Goal: Task Accomplishment & Management: Manage account settings

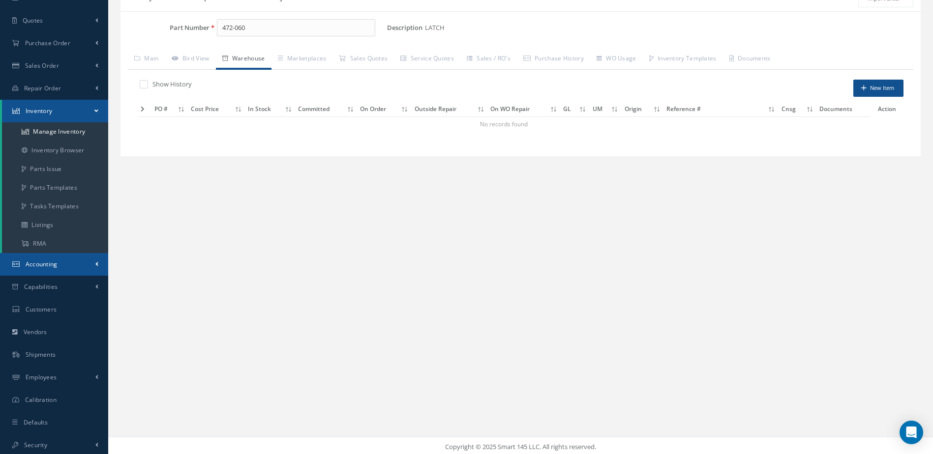
scroll to position [91, 0]
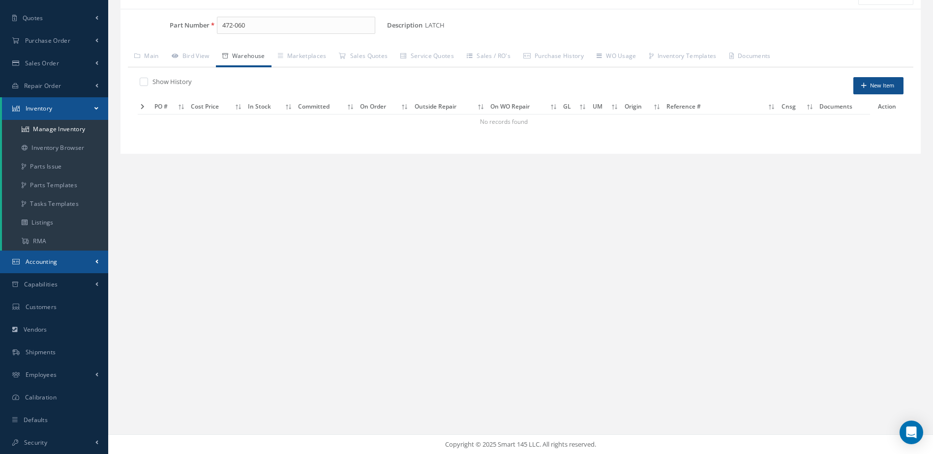
click at [60, 257] on link "Accounting" at bounding box center [54, 262] width 108 height 23
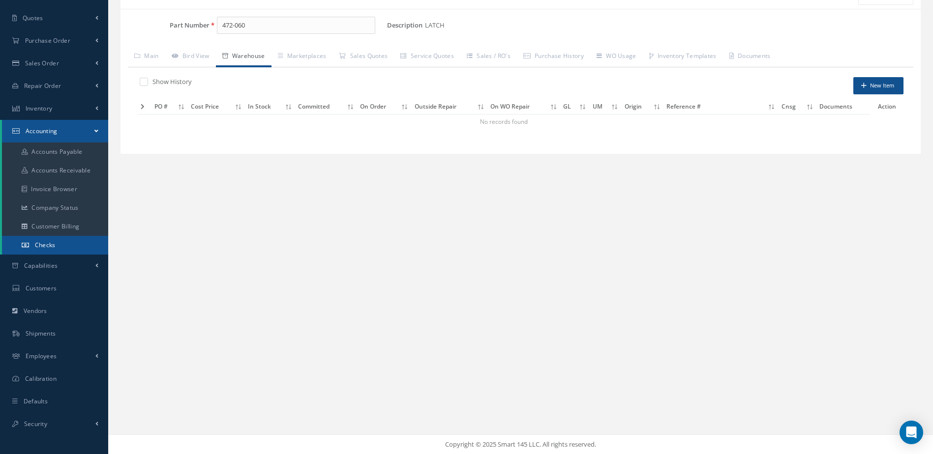
click at [60, 238] on link "Checks" at bounding box center [55, 245] width 106 height 19
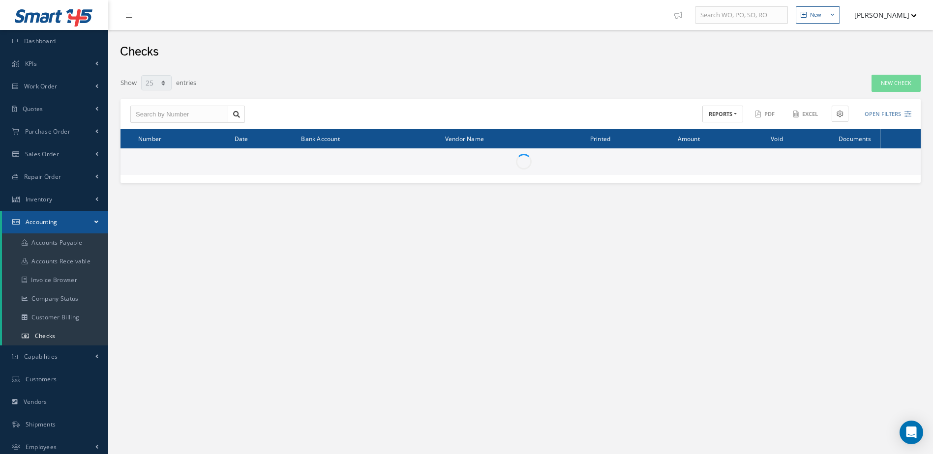
select select "25"
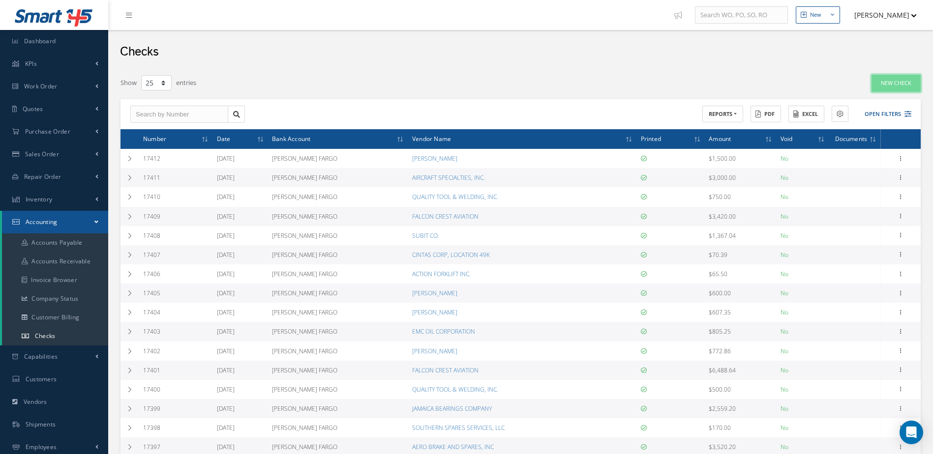
click at [902, 80] on link "New Check" at bounding box center [895, 83] width 49 height 17
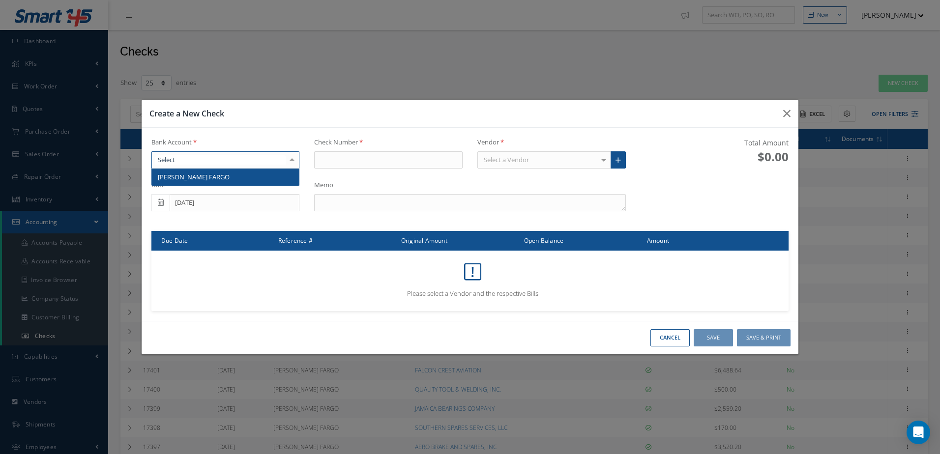
click at [240, 160] on div at bounding box center [225, 160] width 149 height 18
click at [243, 173] on span "WELLS FARGO" at bounding box center [226, 177] width 148 height 17
type input "17413"
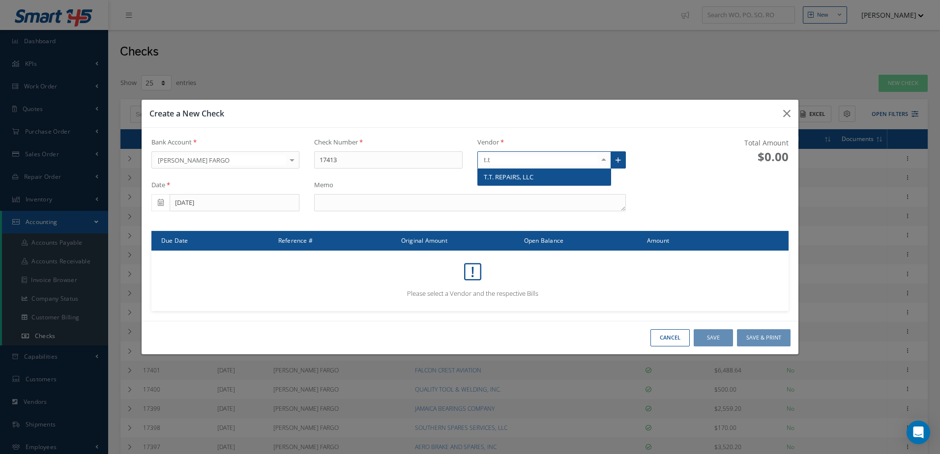
type input "t.t."
click at [508, 177] on span "T.T. REPAIRS, LLC" at bounding box center [509, 177] width 50 height 9
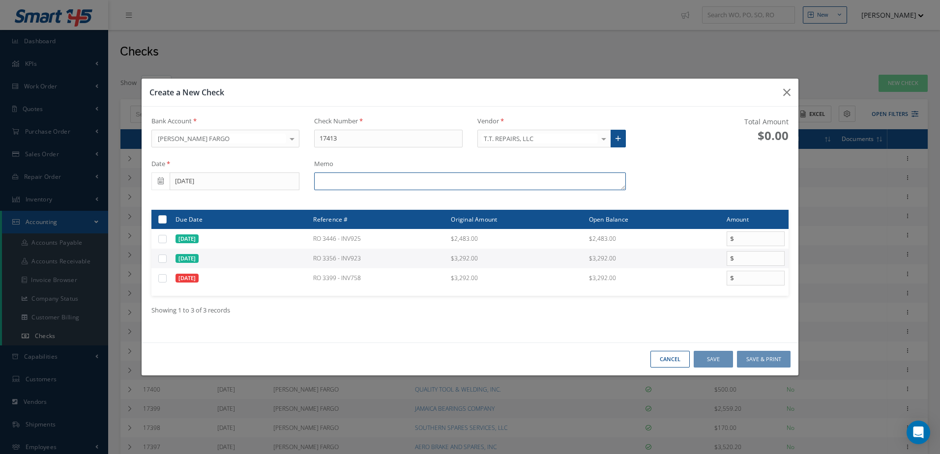
click at [443, 180] on textarea at bounding box center [469, 182] width 311 height 18
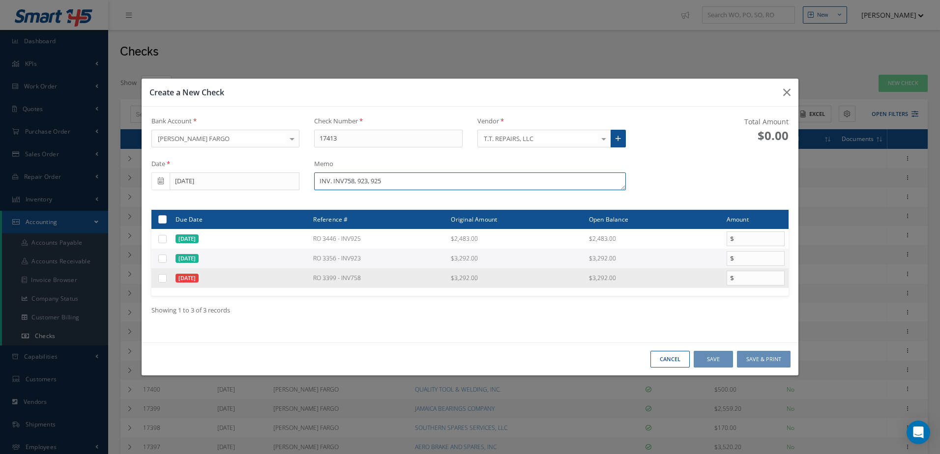
type textarea "INV. INV758, 923, 925"
click at [166, 279] on label at bounding box center [166, 278] width 0 height 8
click at [164, 279] on input "checkbox" at bounding box center [163, 279] width 6 height 6
checkbox input "true"
type input "3292.00"
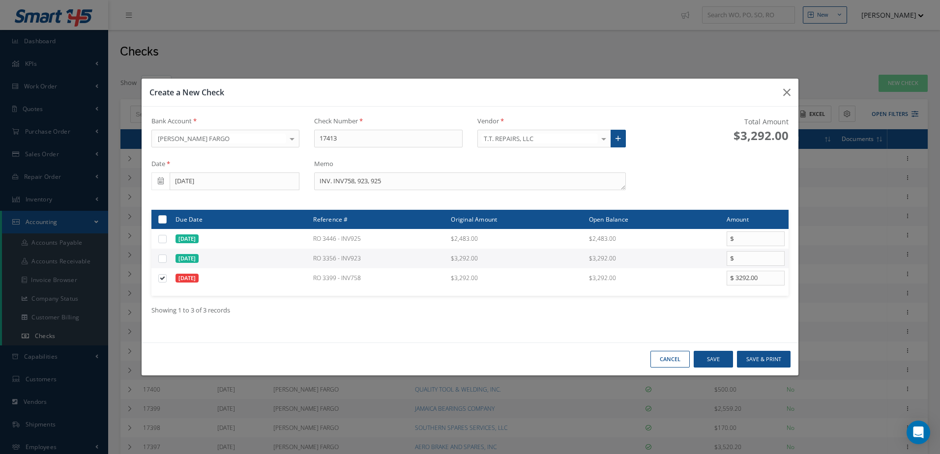
click at [166, 259] on label at bounding box center [166, 258] width 0 height 8
click at [164, 259] on input "checkbox" at bounding box center [163, 259] width 6 height 6
checkbox input "true"
type input "3292.00"
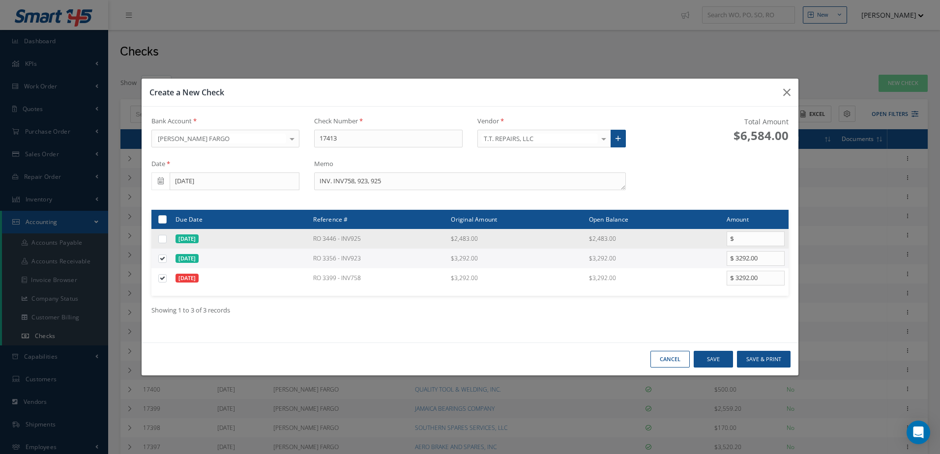
click at [166, 241] on label at bounding box center [166, 239] width 0 height 8
click at [164, 241] on input "checkbox" at bounding box center [163, 240] width 6 height 6
checkbox input "true"
type input "2483.00"
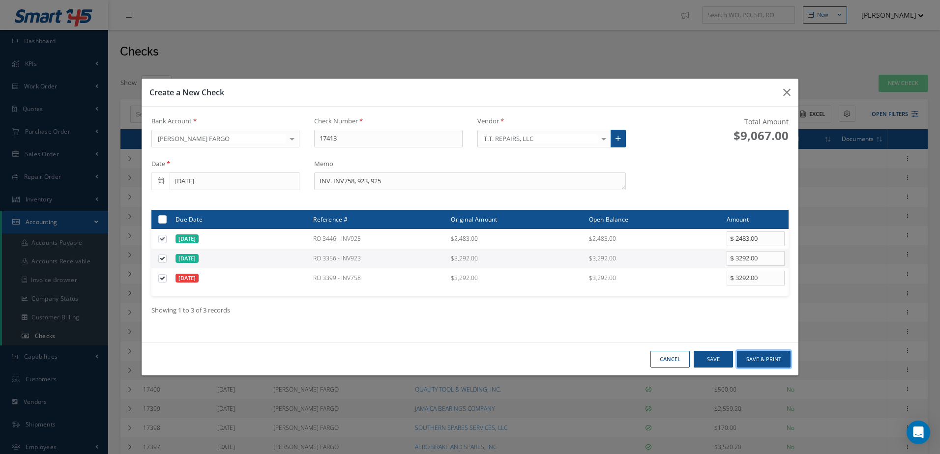
click at [771, 354] on button "Save & Print" at bounding box center [764, 359] width 54 height 17
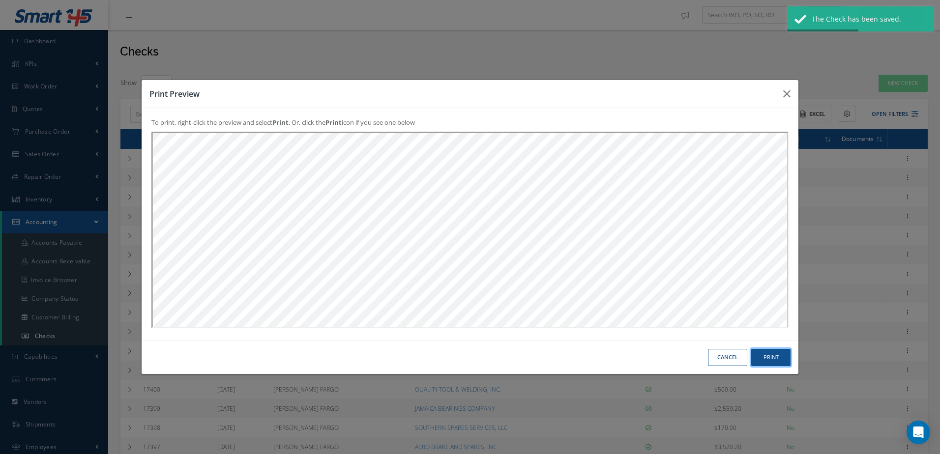
click at [771, 358] on button "Print" at bounding box center [770, 357] width 39 height 17
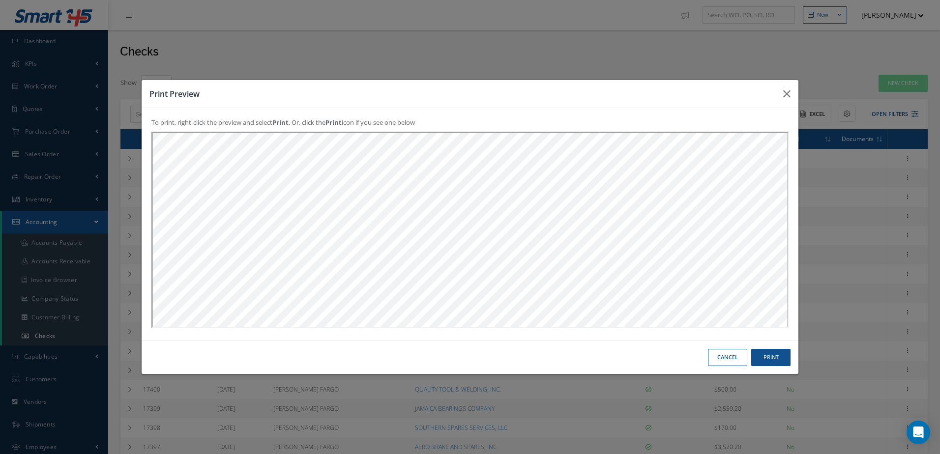
click at [735, 362] on button "Cancel" at bounding box center [727, 357] width 39 height 17
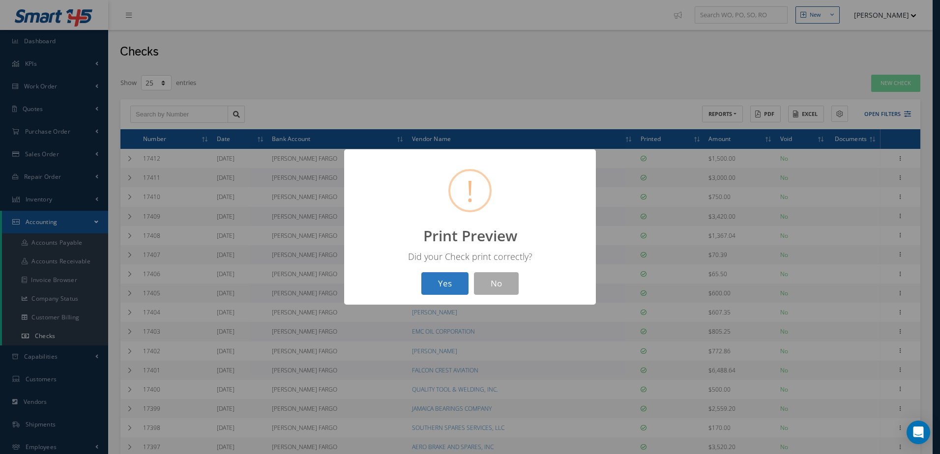
click at [437, 289] on button "Yes" at bounding box center [444, 283] width 47 height 23
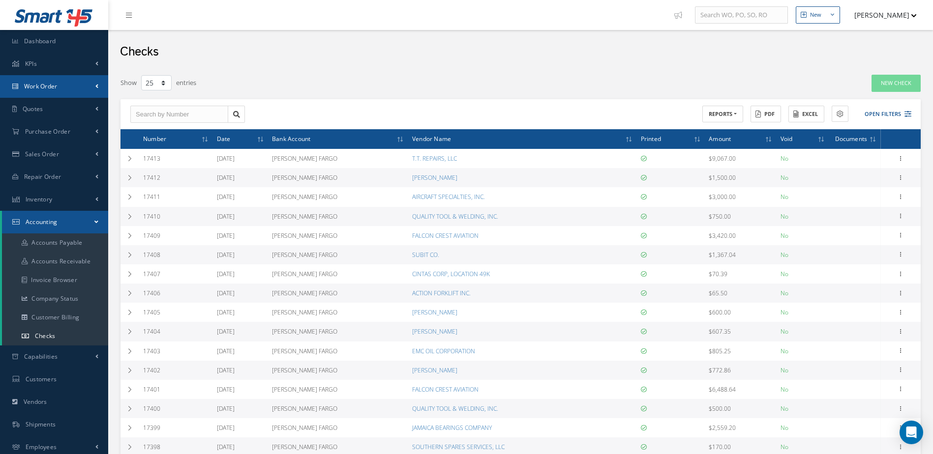
click at [49, 89] on span "Work Order" at bounding box center [40, 86] width 33 height 8
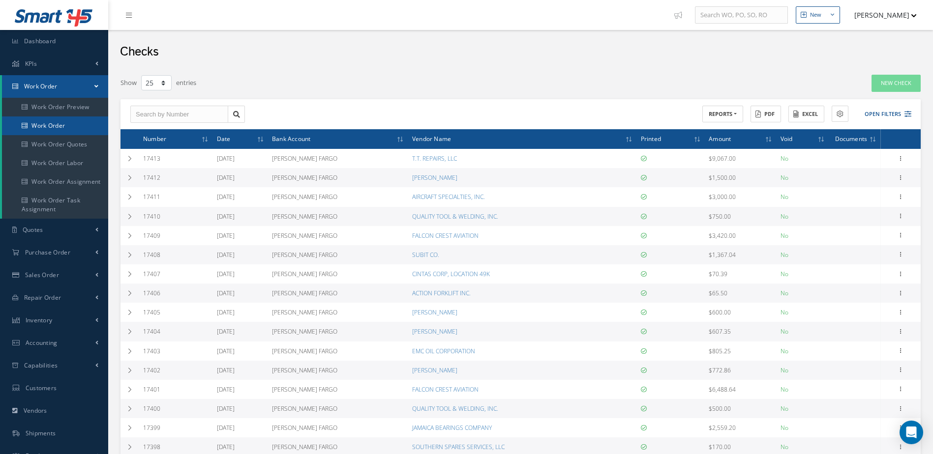
click at [57, 119] on link "Work Order" at bounding box center [55, 126] width 106 height 19
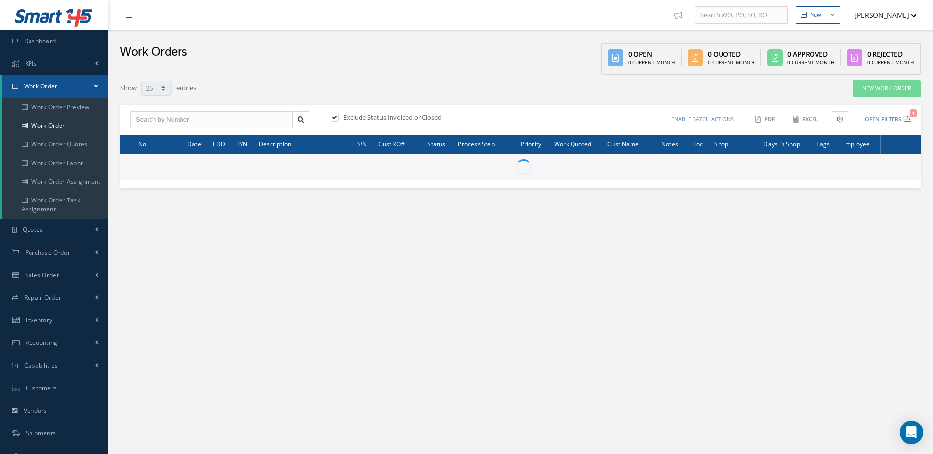
select select "25"
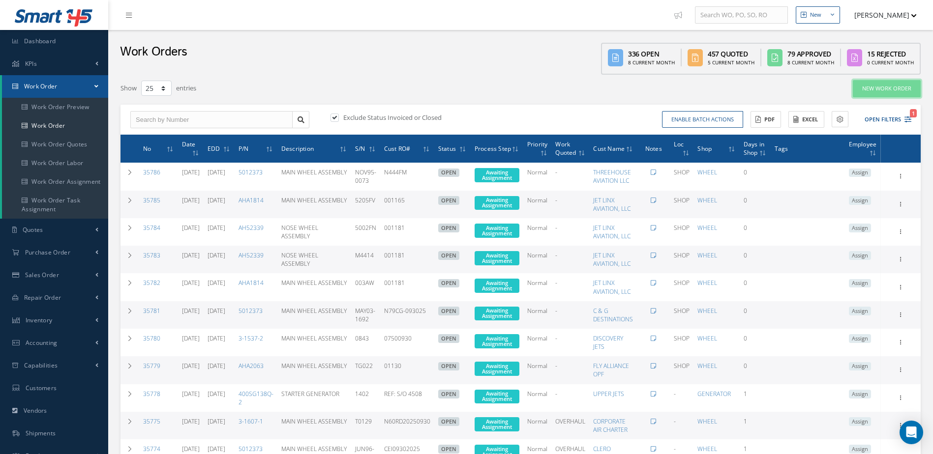
click at [879, 90] on link "New Work Order" at bounding box center [887, 88] width 68 height 17
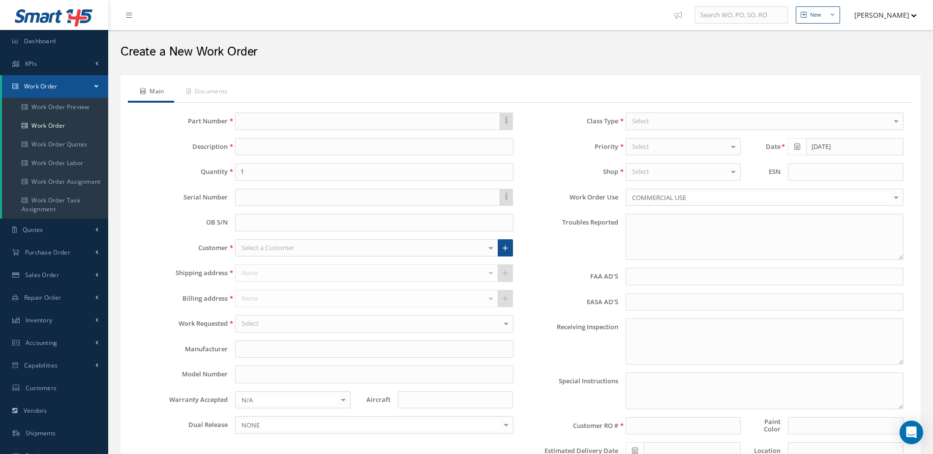
type textarea "NONE"
type input "NONE"
type textarea "NO VISUAL DAMAGE"
type textarea "PLEASE SEE R.O. FOR DETAILS"
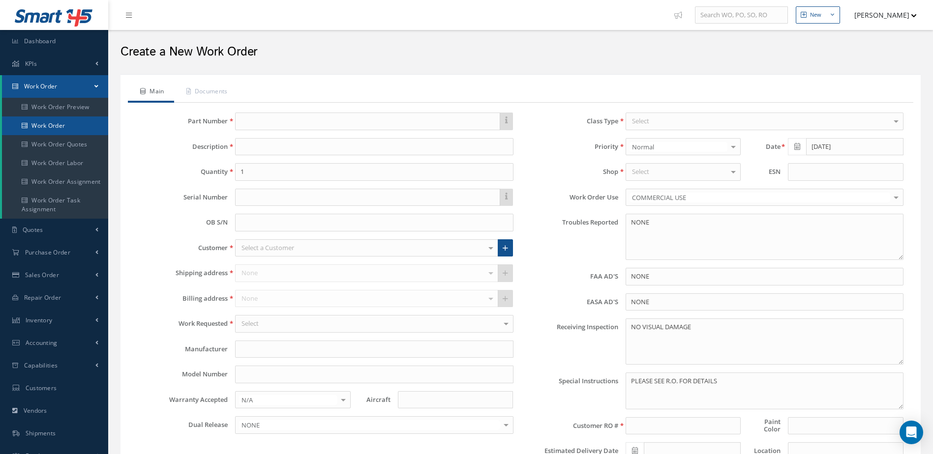
click at [56, 124] on link "Work Order" at bounding box center [55, 126] width 106 height 19
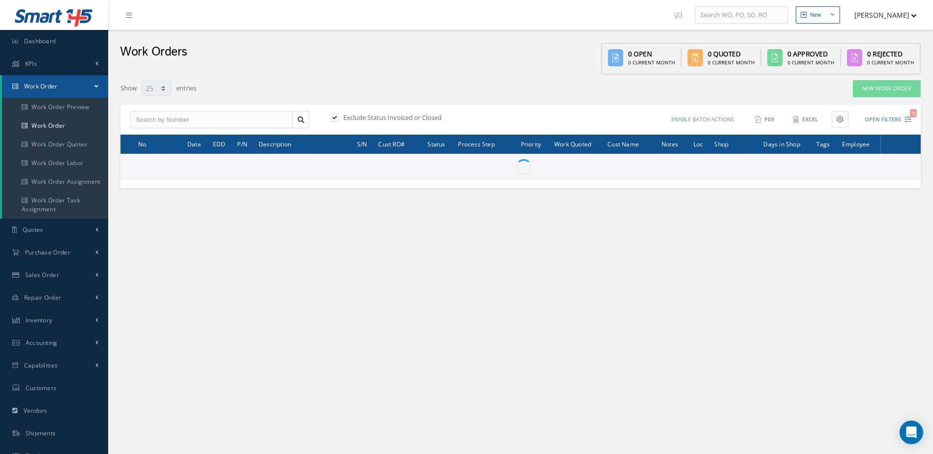
select select "25"
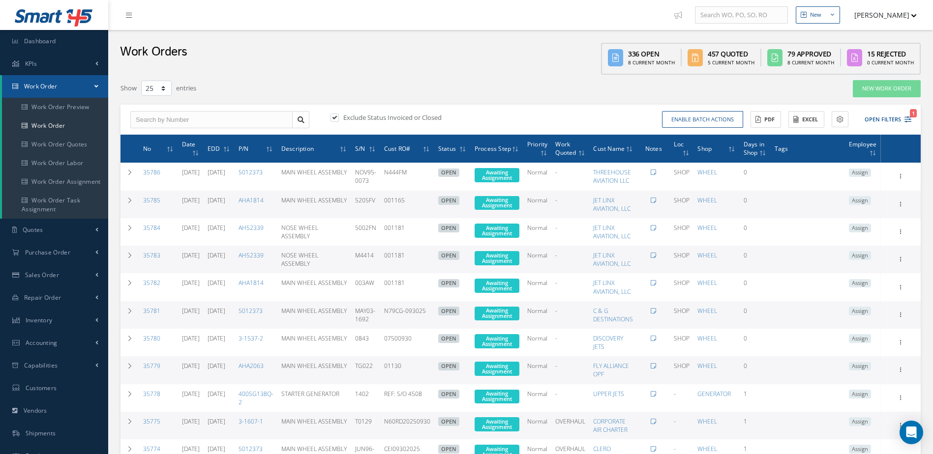
click at [911, 120] on div "Enable batch actions Update Work Orders Close Work Orders ACTIONS Receive Payme…" at bounding box center [718, 119] width 394 height 17
click at [907, 118] on icon "1" at bounding box center [907, 119] width 7 height 7
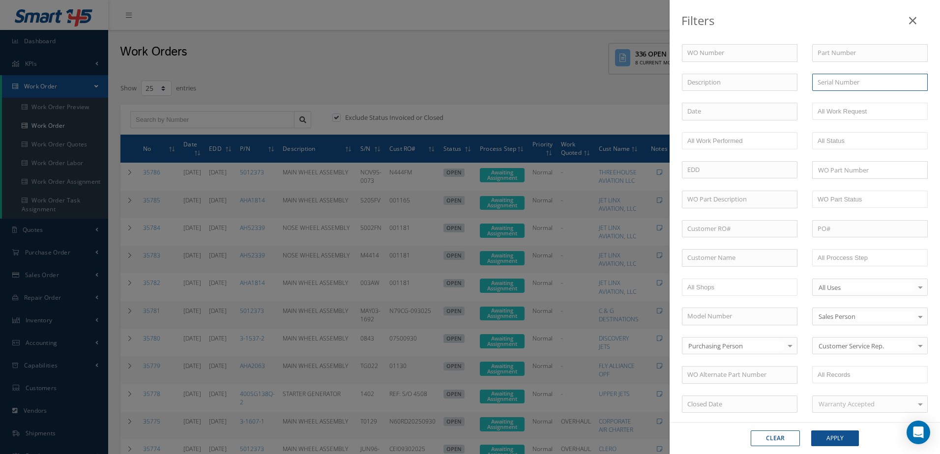
click at [850, 85] on input "text" at bounding box center [870, 83] width 116 height 18
type input "008AX"
click at [851, 437] on button "Apply" at bounding box center [835, 439] width 48 height 16
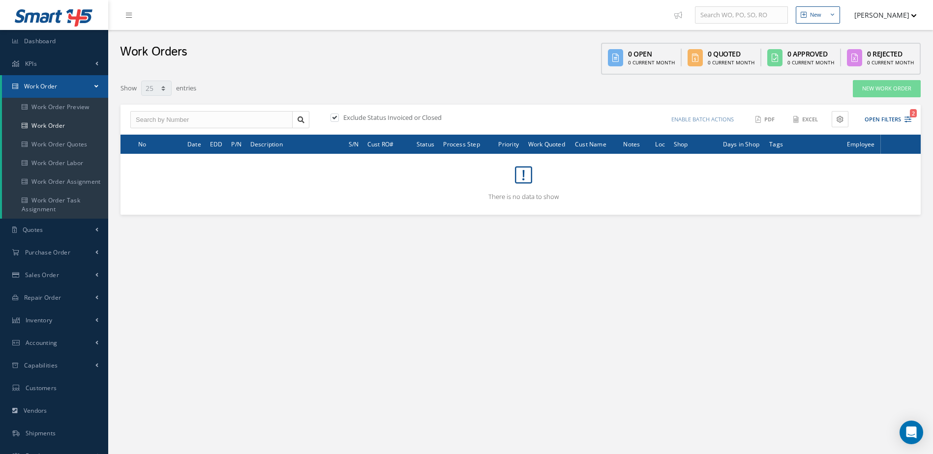
click at [338, 120] on label at bounding box center [339, 117] width 2 height 9
click at [334, 120] on input "checkbox" at bounding box center [333, 118] width 6 height 6
checkbox input "false"
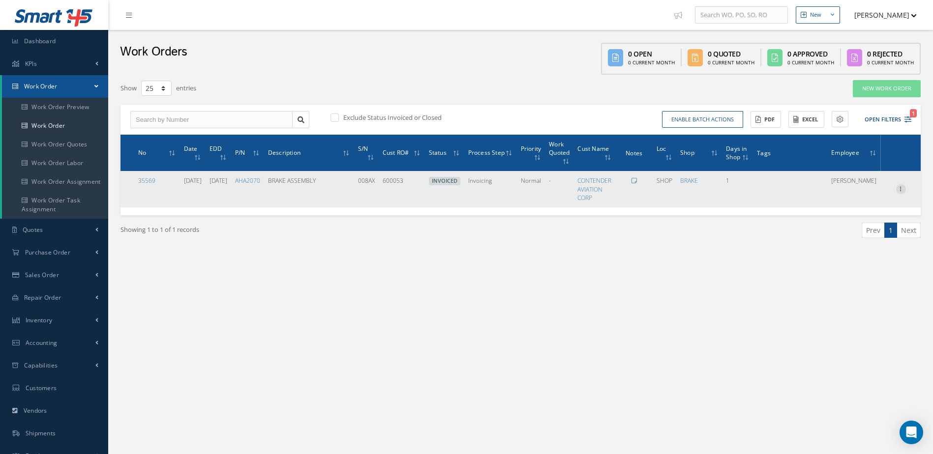
click at [901, 190] on icon at bounding box center [901, 188] width 10 height 8
click at [852, 210] on link "Edit" at bounding box center [856, 208] width 78 height 13
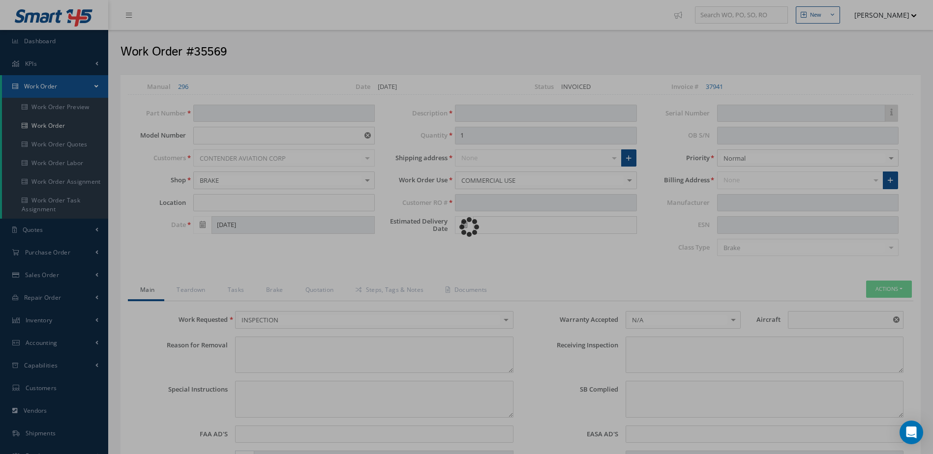
type input "AHA2070"
type input "Gulfstreaam IV- SP"
type input "SHOP"
type input "[DATE]"
type input "BRAKE ASSEMBLY"
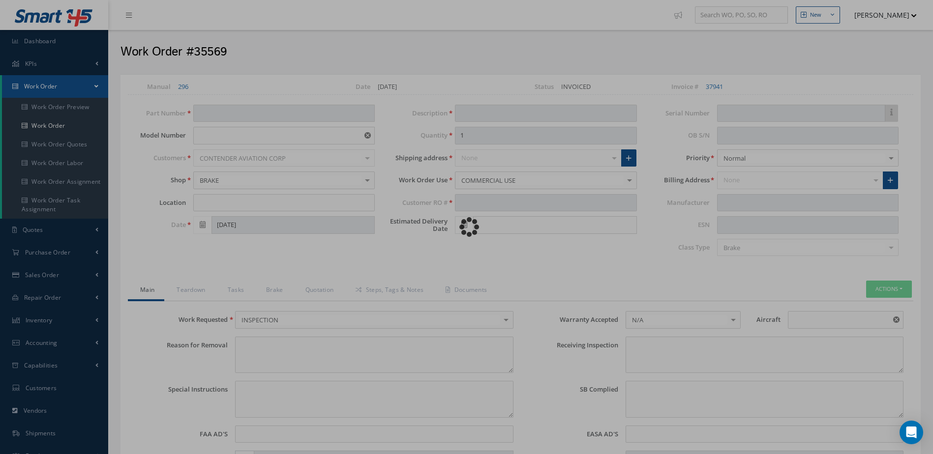
type input "600053"
type input "[DATE]"
type input "008AX"
type textarea "WORN"
type textarea "EVALUATE FOR INSPECTION AND REPAIR"
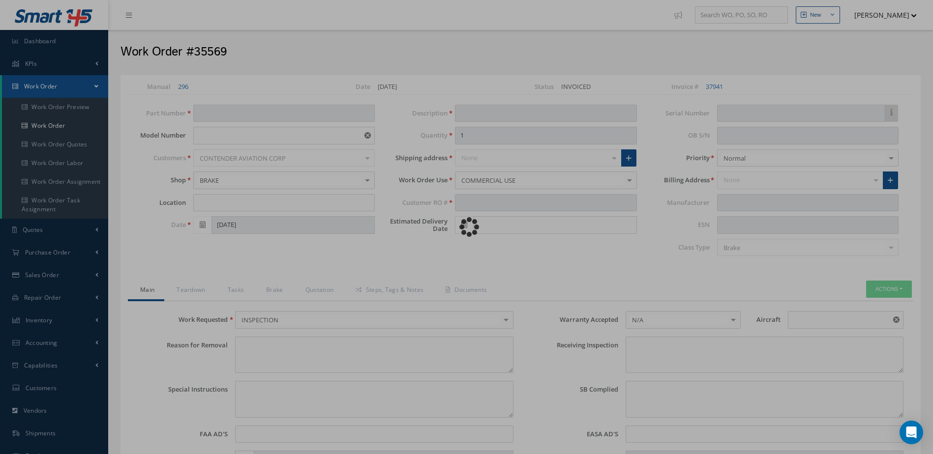
type input "NONE"
type input "GIV"
type textarea "CORROSION ON ROTORS, PISTON HOUSING, TORQUE TUBE."
type textarea "NONE"
type input "NONE"
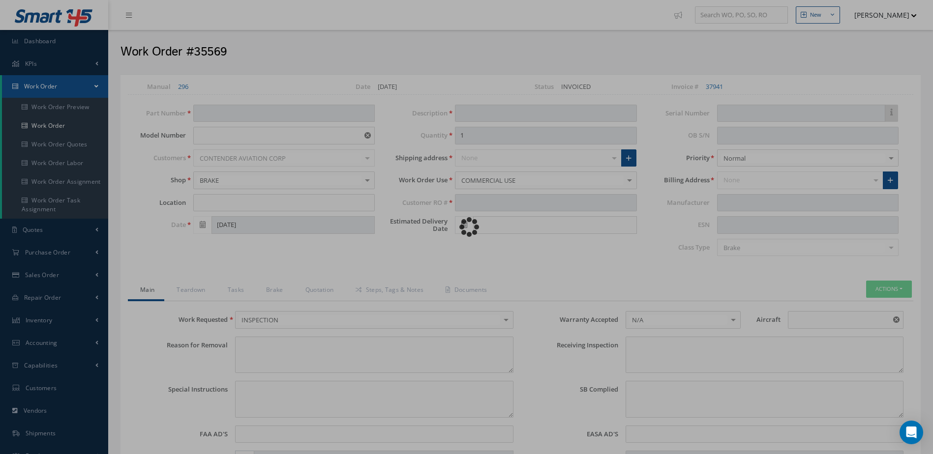
type input "WHITE"
type input "[DATE]"
type input "MABS"
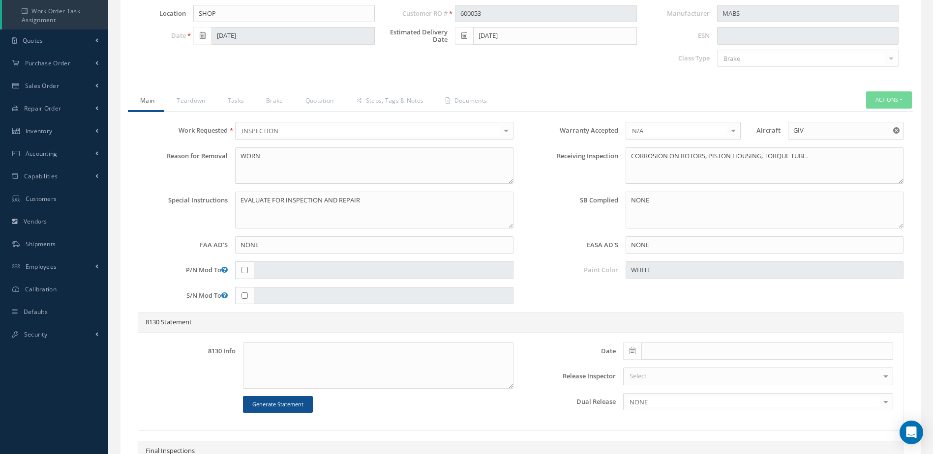
scroll to position [188, 0]
drag, startPoint x: 186, startPoint y: 98, endPoint x: 191, endPoint y: 102, distance: 5.9
click at [191, 102] on link "Teardown" at bounding box center [189, 102] width 51 height 21
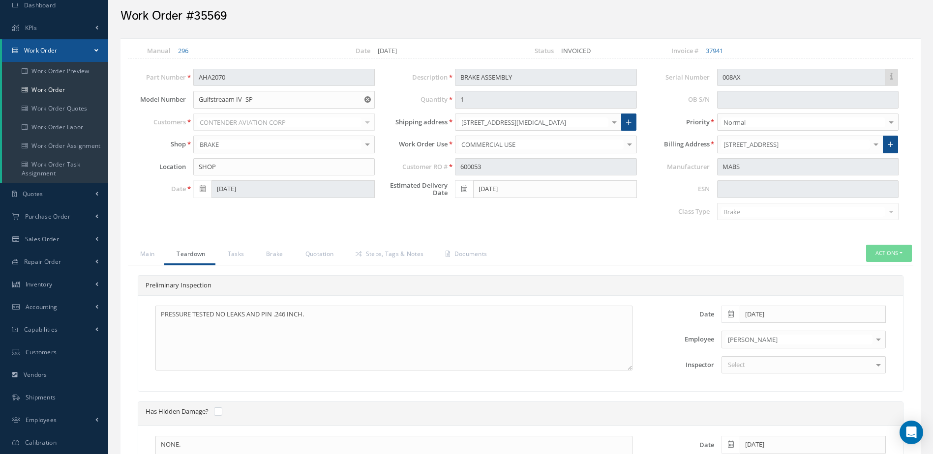
scroll to position [0, 0]
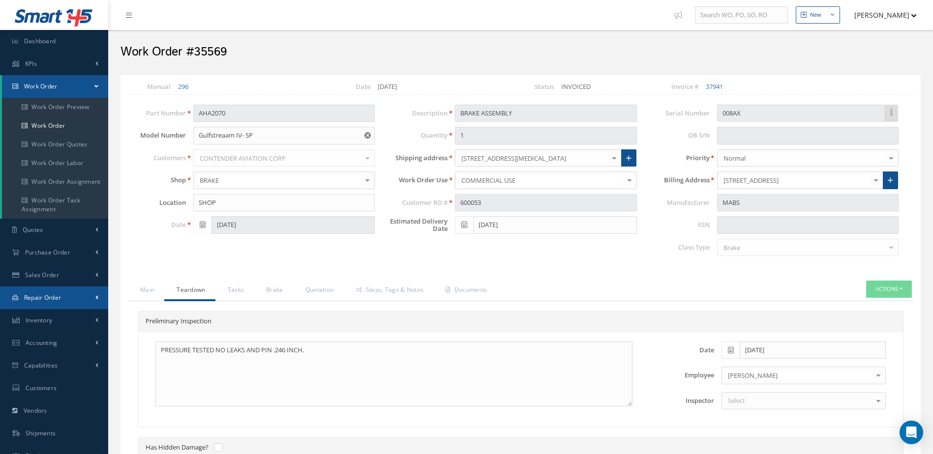
click at [59, 293] on link "Repair Order" at bounding box center [54, 298] width 108 height 23
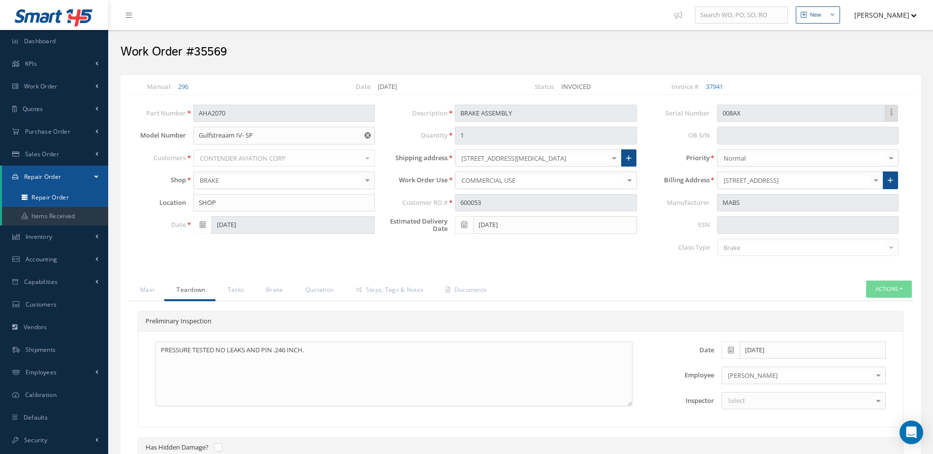
click at [56, 194] on link "Repair Order" at bounding box center [55, 197] width 106 height 19
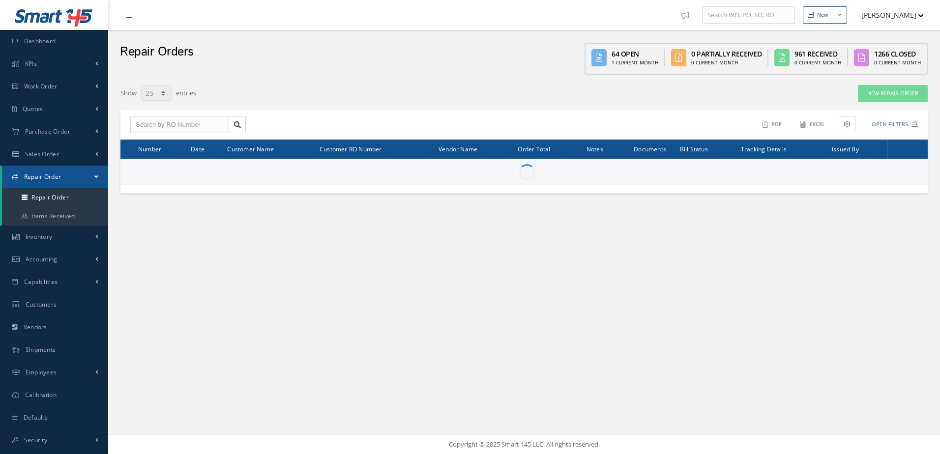
select select "25"
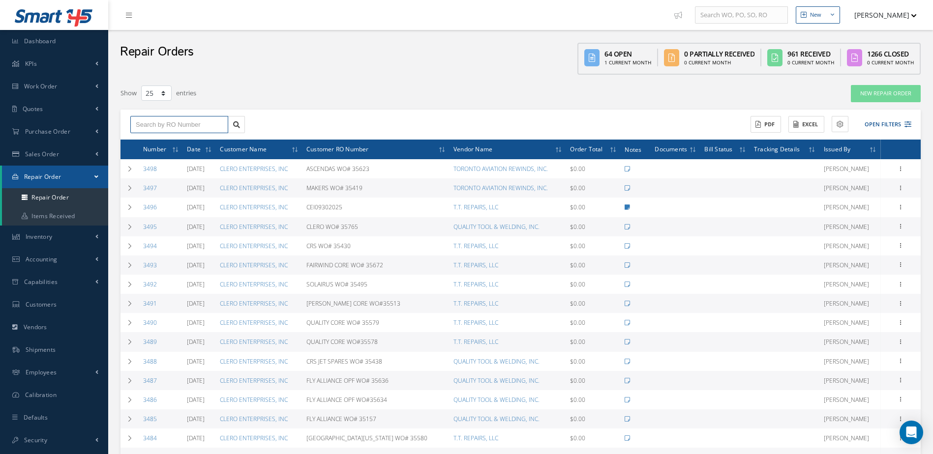
click at [177, 124] on input "text" at bounding box center [179, 125] width 98 height 18
type input "3476"
click at [175, 141] on div "3476" at bounding box center [179, 142] width 87 height 10
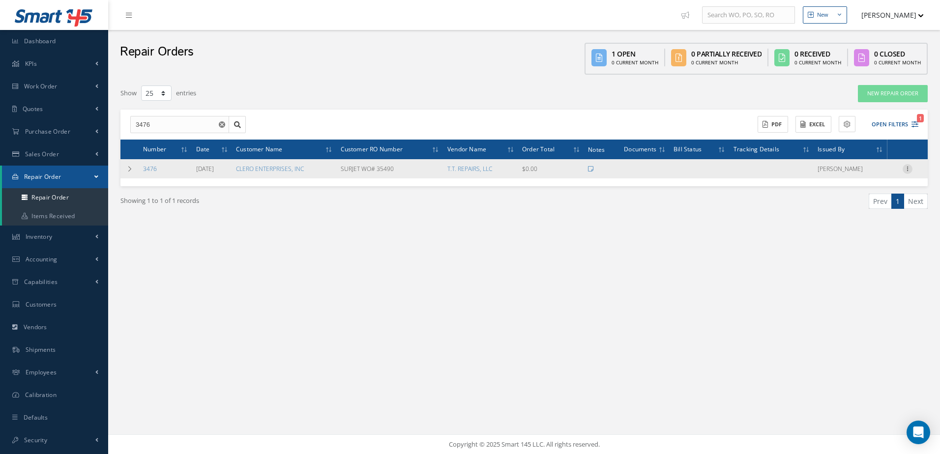
click at [907, 168] on icon at bounding box center [908, 168] width 10 height 8
click at [862, 186] on link "Edit" at bounding box center [863, 187] width 78 height 13
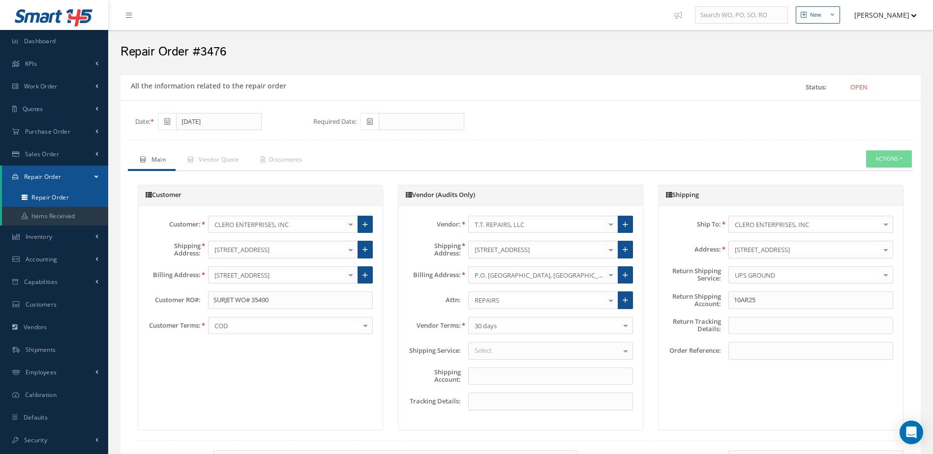
click at [37, 198] on link "Repair Order" at bounding box center [55, 197] width 106 height 19
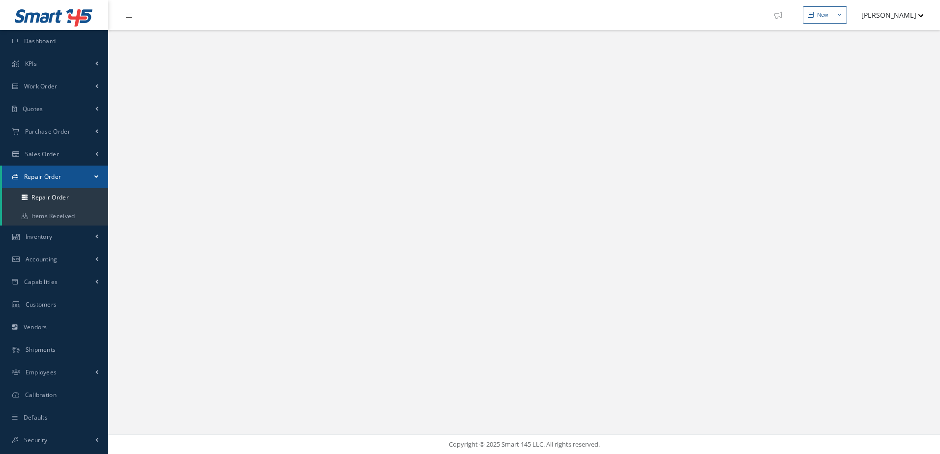
select select "25"
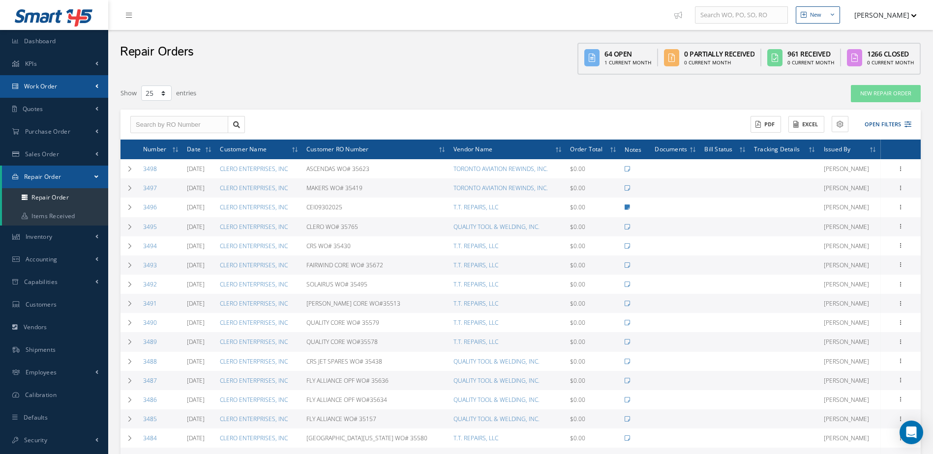
click at [40, 82] on link "Work Order" at bounding box center [54, 86] width 108 height 23
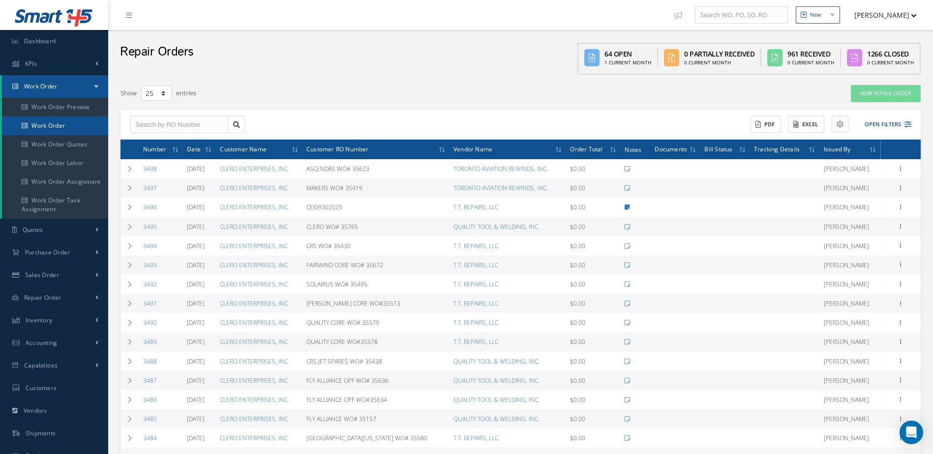
click at [56, 125] on link "Work Order" at bounding box center [55, 126] width 106 height 19
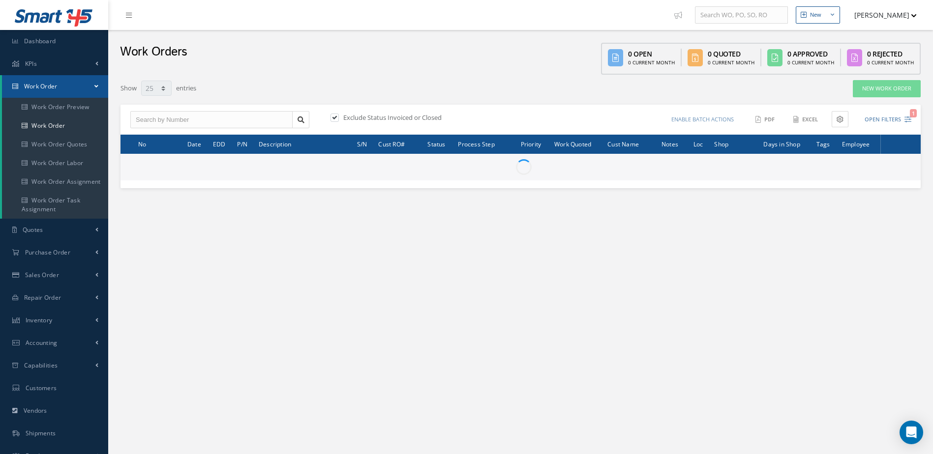
select select "25"
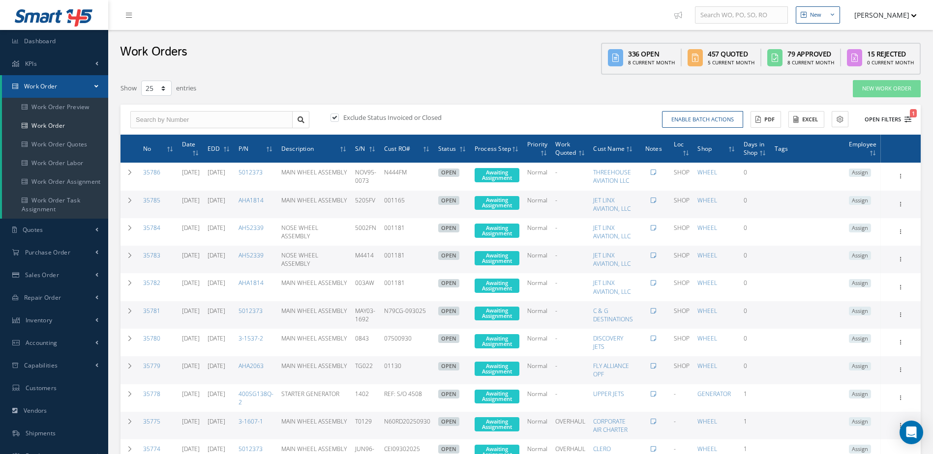
click at [907, 120] on icon "1" at bounding box center [907, 119] width 7 height 7
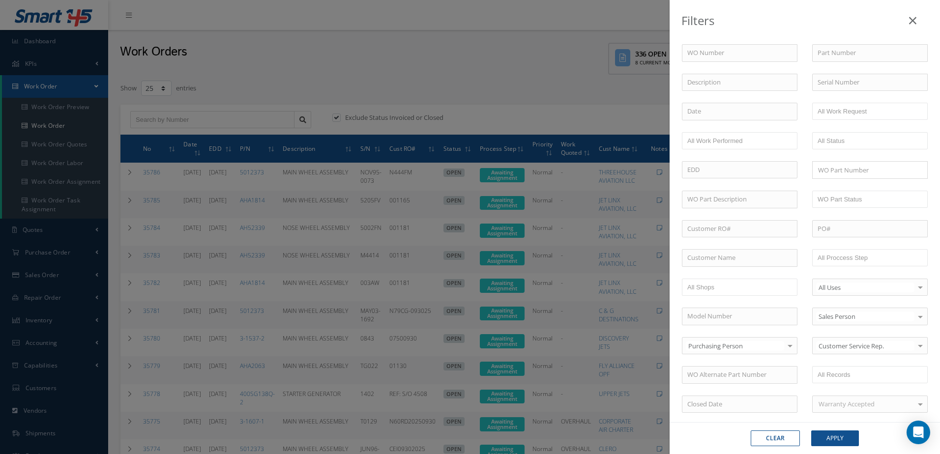
click at [844, 78] on div "WO Number Part Number Description Serial Number B.E.R BALANCE BENCH CHECK BER C…" at bounding box center [805, 335] width 261 height 582
click at [844, 80] on input "text" at bounding box center [870, 83] width 116 height 18
type input "008AX"
click at [837, 441] on button "Apply" at bounding box center [835, 439] width 48 height 16
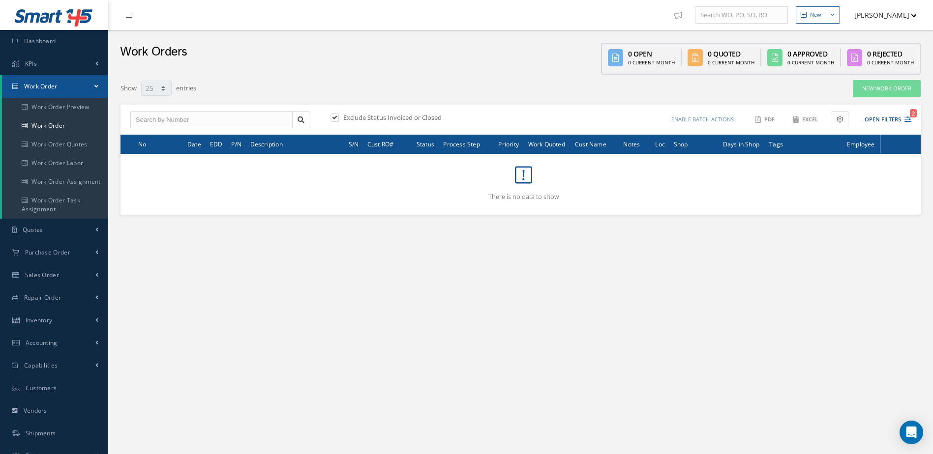
click at [339, 118] on label at bounding box center [339, 117] width 2 height 9
click at [337, 118] on input "checkbox" at bounding box center [333, 118] width 6 height 6
checkbox input "false"
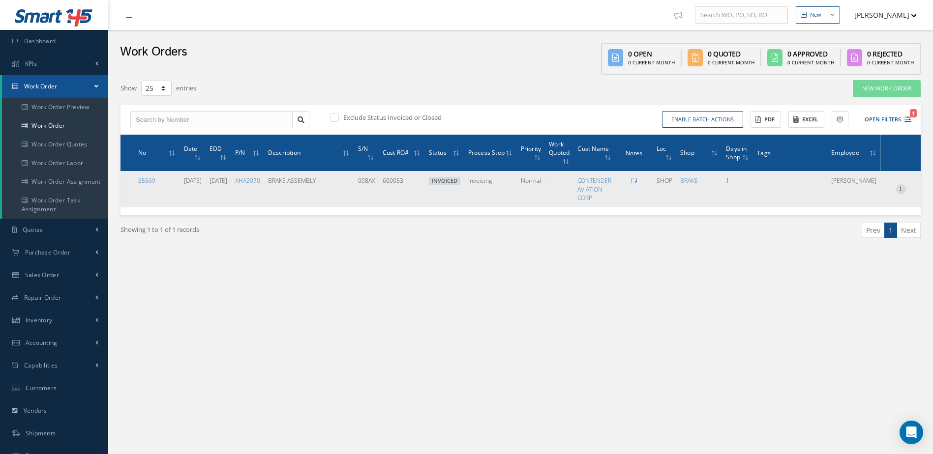
click at [903, 191] on icon at bounding box center [901, 188] width 10 height 8
click at [858, 205] on link "Edit" at bounding box center [856, 208] width 78 height 13
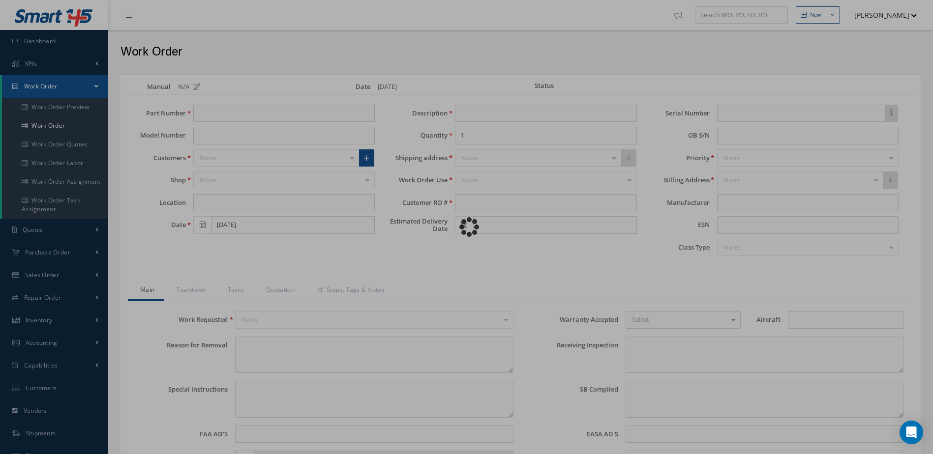
type input "AHA2070"
type input "Gulfstreaam IV- SP"
type input "SHOP"
type input "[DATE]"
type input "BRAKE ASSEMBLY"
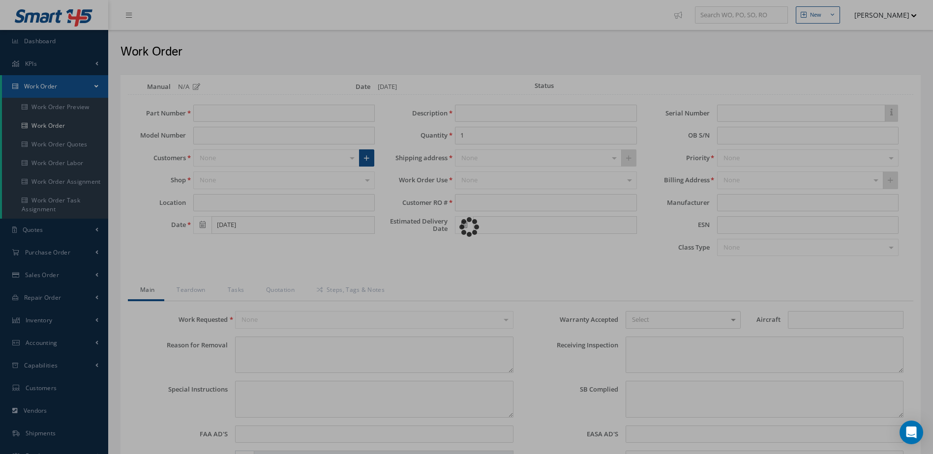
type input "600053"
type input "[DATE]"
type input "008AX"
type textarea "WORN"
type textarea "EVALUATE FOR INSPECTION AND REPAIR"
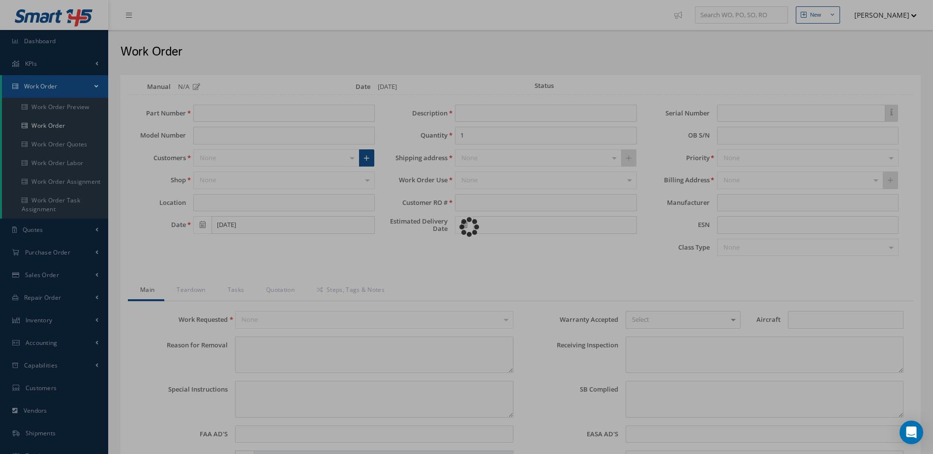
type input "NONE"
type input "GIV"
type textarea "CORROSION ON ROTORS, PISTON HOUSING, TORQUE TUBE."
type textarea "NONE"
type input "NONE"
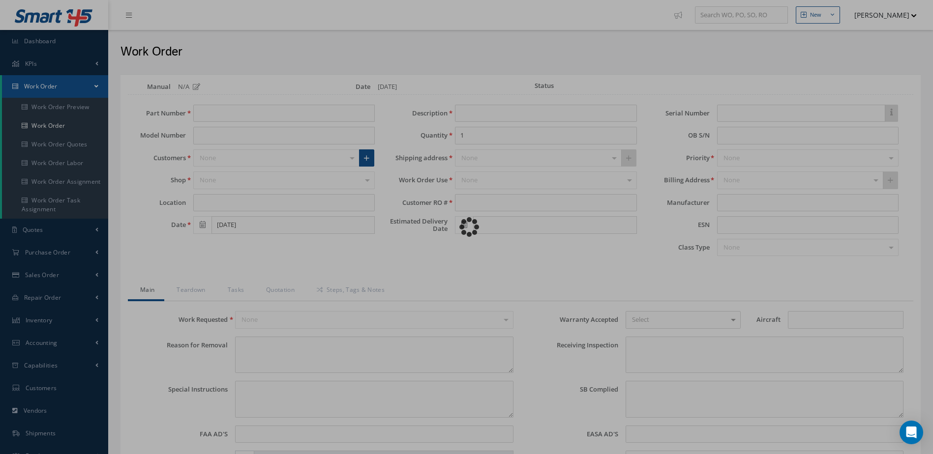
type input "WHITE"
type input "[DATE]"
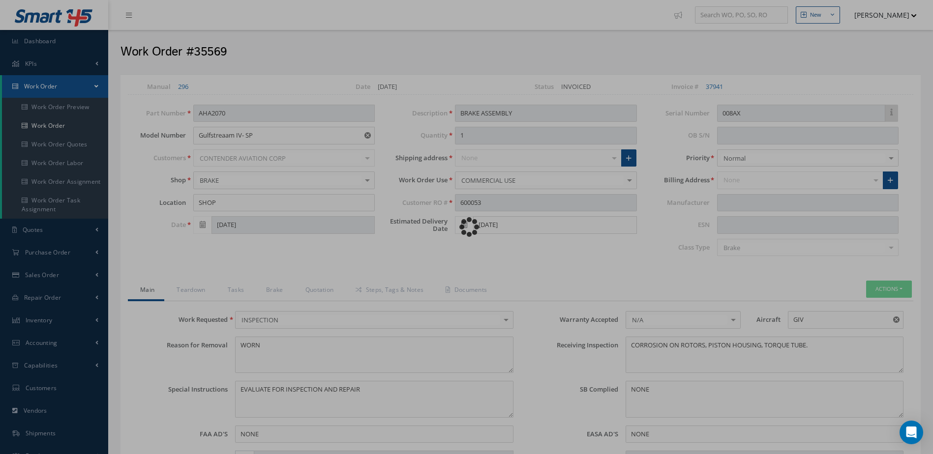
type input "MABS"
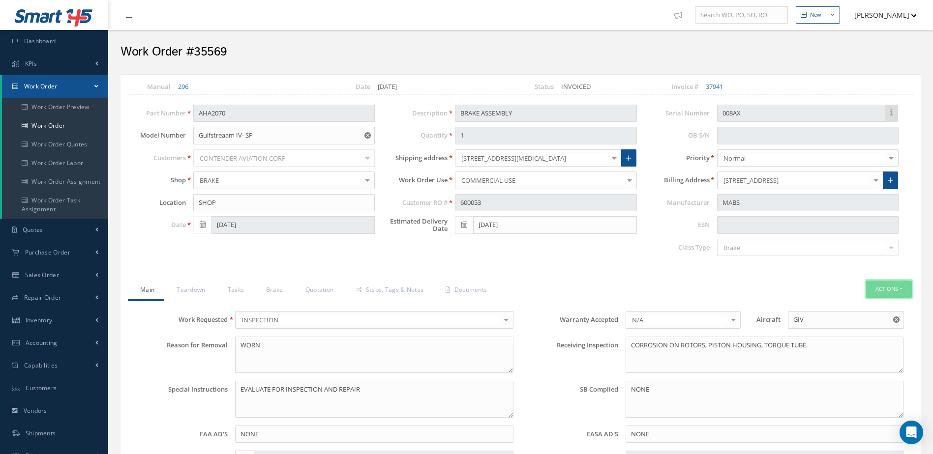
click at [879, 289] on button "Actions" at bounding box center [889, 289] width 46 height 17
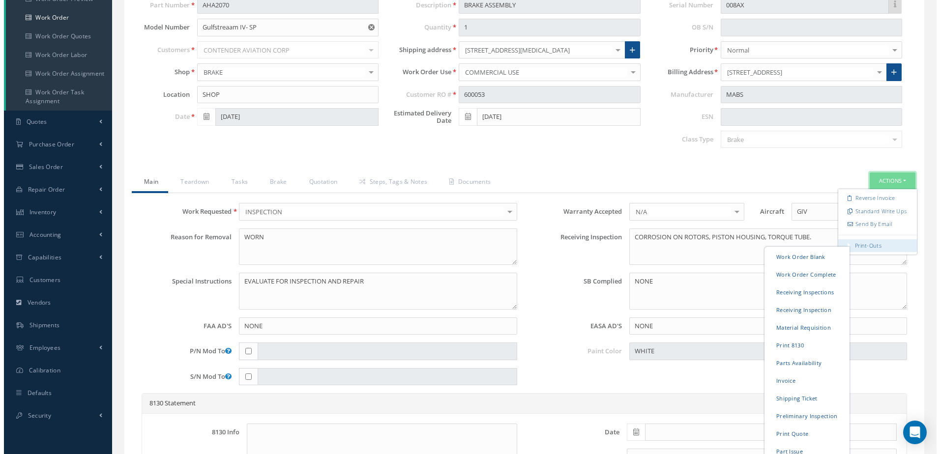
scroll to position [246, 0]
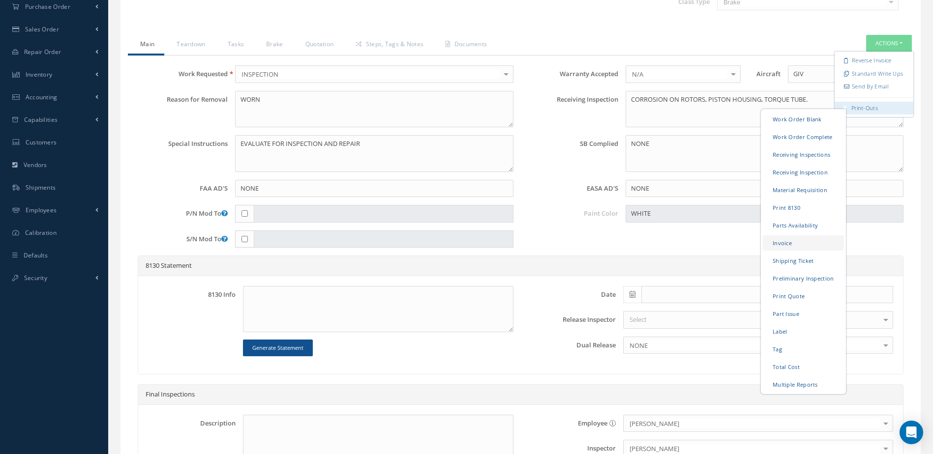
click at [810, 248] on link "Invoice" at bounding box center [803, 243] width 81 height 15
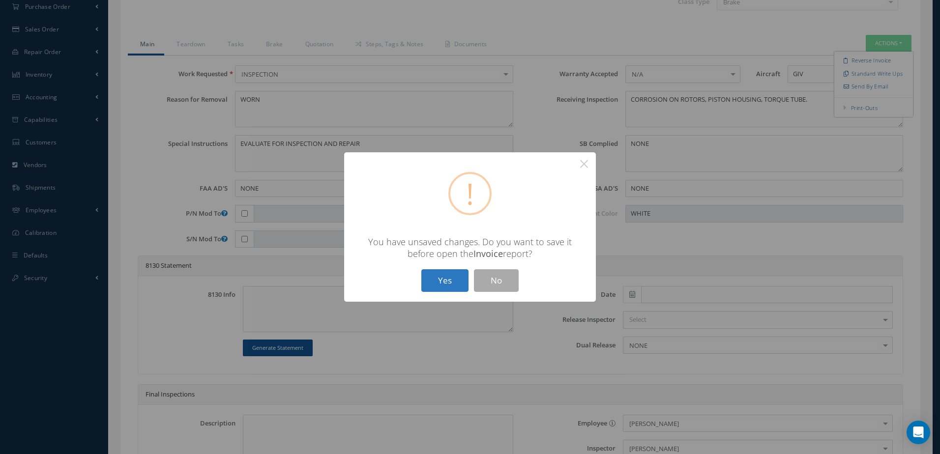
click at [456, 280] on button "Yes" at bounding box center [444, 281] width 47 height 23
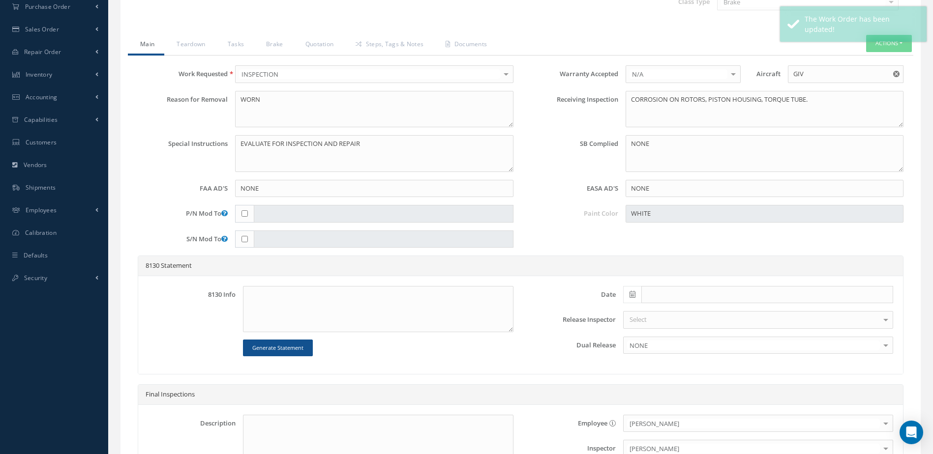
type input "MABS"
